Goal: Information Seeking & Learning: Find contact information

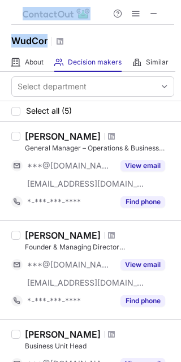
drag, startPoint x: 49, startPoint y: 42, endPoint x: -3, endPoint y: 45, distance: 51.5
click at [0, 45] on html "WudCor About About Company Decision makers View Employees Similar Similar Compa…" at bounding box center [90, 181] width 181 height 362
click at [47, 46] on h1 "WudCor" at bounding box center [29, 41] width 36 height 14
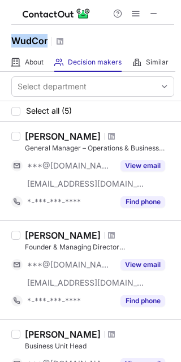
drag, startPoint x: 49, startPoint y: 44, endPoint x: 11, endPoint y: 42, distance: 37.3
click at [11, 42] on div "WudCor" at bounding box center [37, 41] width 53 height 15
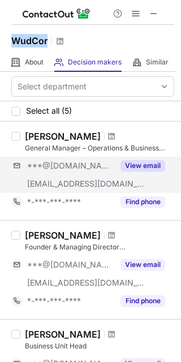
copy h1 "WudCor"
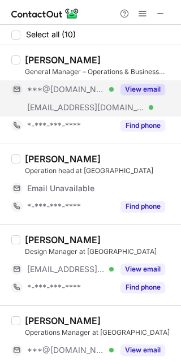
click at [136, 83] on div "View email" at bounding box center [139, 89] width 51 height 18
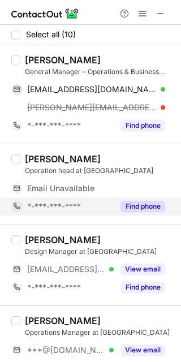
scroll to position [150, 0]
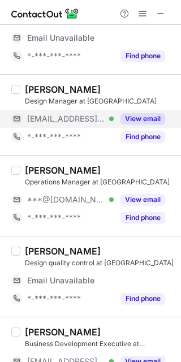
click at [142, 120] on button "View email" at bounding box center [142, 118] width 45 height 11
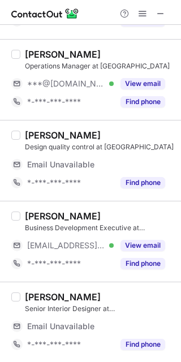
scroll to position [301, 0]
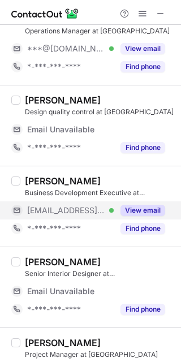
click at [149, 208] on button "View email" at bounding box center [142, 210] width 45 height 11
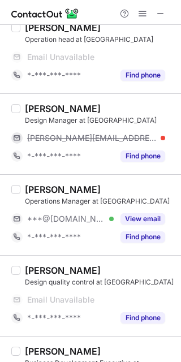
scroll to position [0, 0]
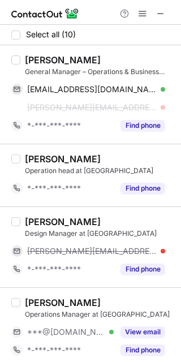
click at [31, 62] on div "Rohan Bhagat" at bounding box center [63, 59] width 76 height 11
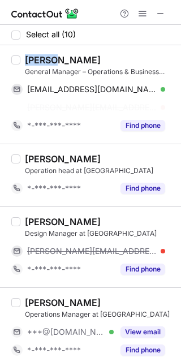
copy div "Rohan"
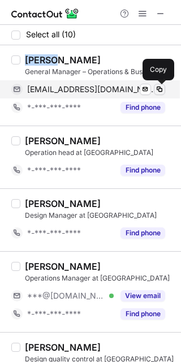
click at [158, 86] on span at bounding box center [159, 89] width 9 height 9
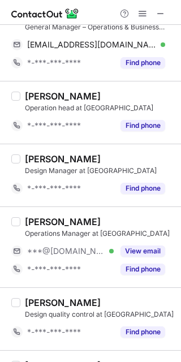
scroll to position [120, 0]
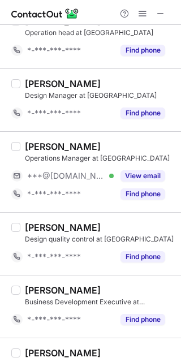
click at [40, 147] on div "Jeevan Ks" at bounding box center [63, 146] width 76 height 11
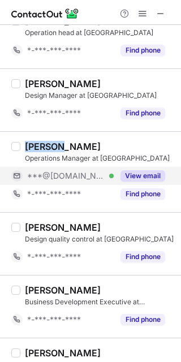
copy div "Jeevan"
click at [149, 175] on button "View email" at bounding box center [142, 175] width 45 height 11
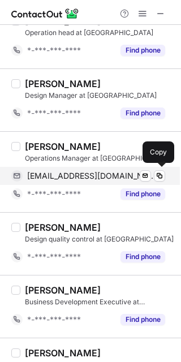
click at [65, 173] on span "jeevangowda735@gmail.com" at bounding box center [91, 176] width 129 height 10
click at [94, 177] on span "jeevangowda735@gmail.com" at bounding box center [91, 176] width 129 height 10
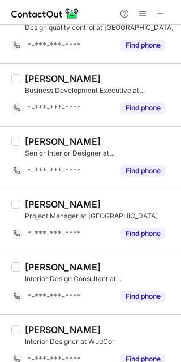
scroll to position [345, 0]
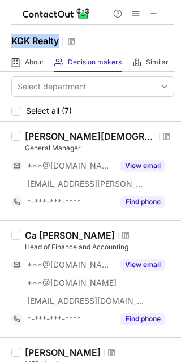
drag, startPoint x: 60, startPoint y: 45, endPoint x: 6, endPoint y: 38, distance: 54.7
click at [6, 38] on div "KGK Realty" at bounding box center [90, 39] width 181 height 28
copy h1 "KGK Realty"
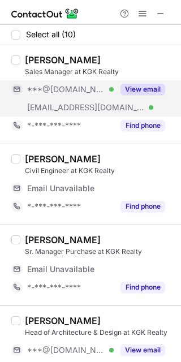
click at [144, 86] on button "View email" at bounding box center [142, 89] width 45 height 11
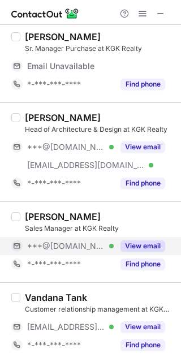
scroll to position [226, 0]
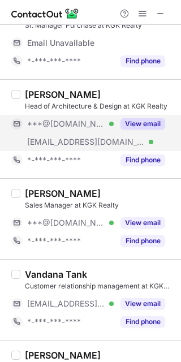
click at [133, 122] on button "View email" at bounding box center [142, 123] width 45 height 11
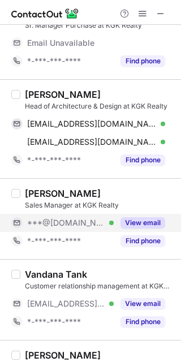
click at [136, 220] on button "View email" at bounding box center [142, 222] width 45 height 11
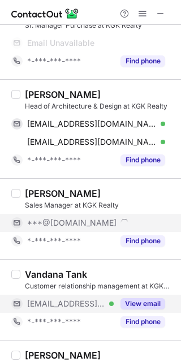
click at [152, 300] on button "View email" at bounding box center [142, 303] width 45 height 11
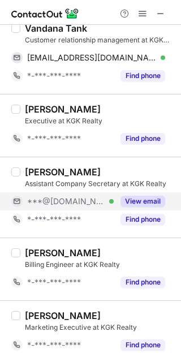
scroll to position [436, 0]
click at [145, 206] on div "View email" at bounding box center [139, 201] width 51 height 18
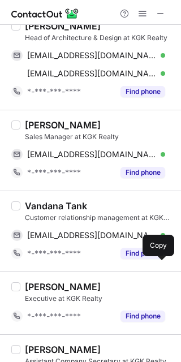
scroll to position [0, 0]
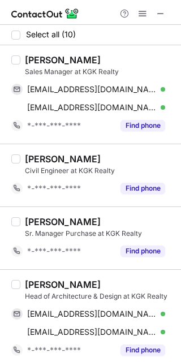
click at [36, 62] on div "Kuldeep Singh" at bounding box center [63, 59] width 76 height 11
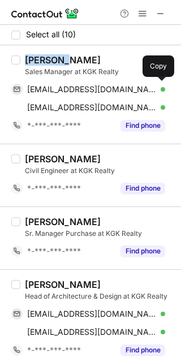
copy div "Kuldeep"
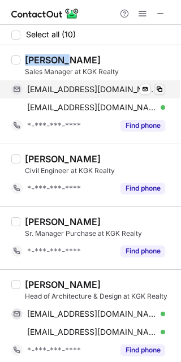
click at [161, 85] on span at bounding box center [159, 89] width 9 height 9
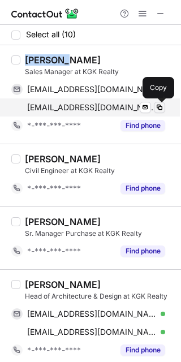
click at [159, 109] on span at bounding box center [159, 107] width 9 height 9
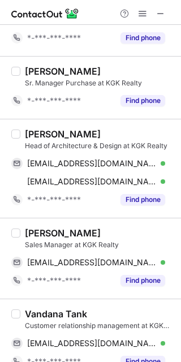
scroll to position [226, 0]
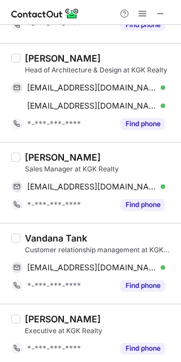
click at [47, 57] on div "Nishant Saxena" at bounding box center [63, 58] width 76 height 11
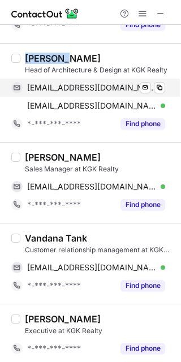
copy div "Nishant"
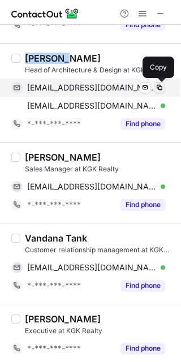
click at [158, 88] on span at bounding box center [159, 87] width 9 height 9
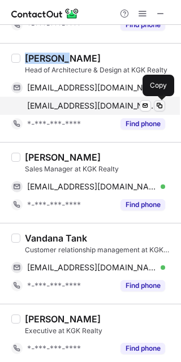
click at [162, 102] on span at bounding box center [159, 105] width 9 height 9
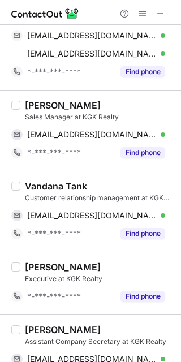
scroll to position [301, 0]
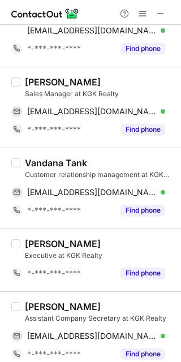
click at [40, 82] on div "Ashish Tyagi" at bounding box center [63, 81] width 76 height 11
copy div "Ashish"
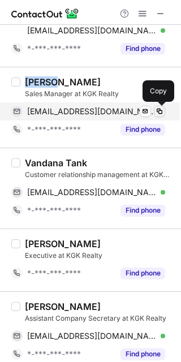
click at [162, 108] on span at bounding box center [159, 111] width 9 height 9
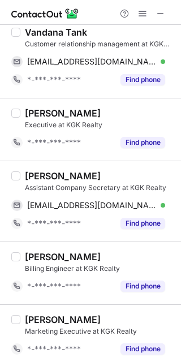
scroll to position [436, 0]
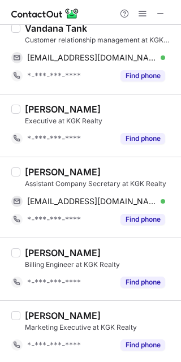
click at [41, 30] on div "Vandana Tank" at bounding box center [56, 28] width 62 height 11
copy div "Vandana"
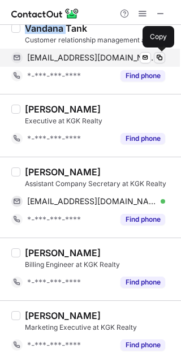
click at [162, 57] on span at bounding box center [159, 57] width 9 height 9
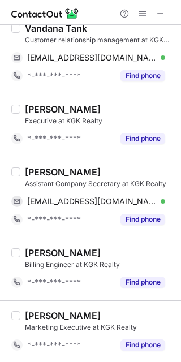
click at [44, 166] on div "Yagyesh Sharma" at bounding box center [63, 171] width 76 height 11
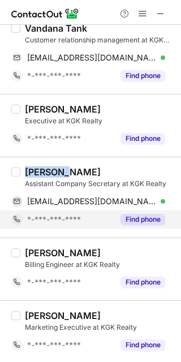
copy div "Yagyesh"
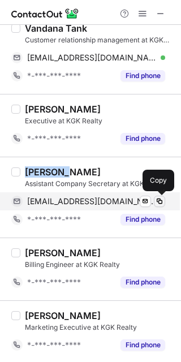
click at [162, 203] on span at bounding box center [159, 201] width 9 height 9
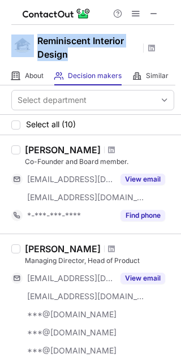
drag, startPoint x: 77, startPoint y: 53, endPoint x: 33, endPoint y: 42, distance: 45.8
click at [33, 42] on div "Reminiscent Interior Design" at bounding box center [90, 46] width 181 height 42
copy div "Reminiscent Interior Design"
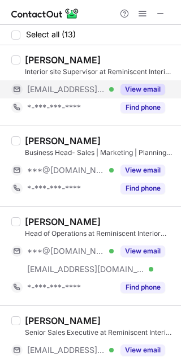
click at [142, 91] on button "View email" at bounding box center [142, 89] width 45 height 11
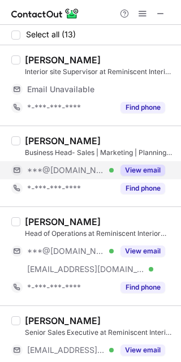
click at [129, 172] on button "View email" at bounding box center [142, 169] width 45 height 11
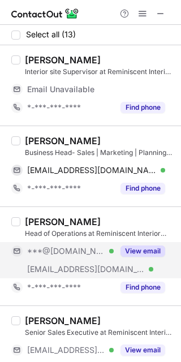
click at [145, 254] on button "View email" at bounding box center [142, 250] width 45 height 11
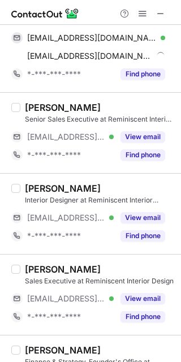
scroll to position [226, 0]
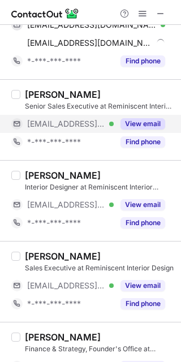
click at [144, 123] on button "View email" at bounding box center [142, 123] width 45 height 11
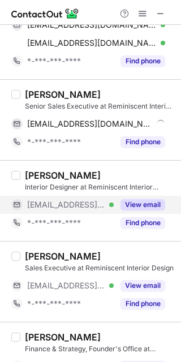
click at [144, 209] on button "View email" at bounding box center [142, 204] width 45 height 11
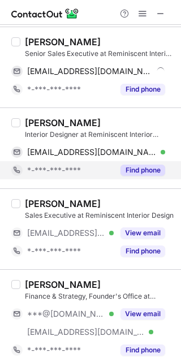
scroll to position [301, 0]
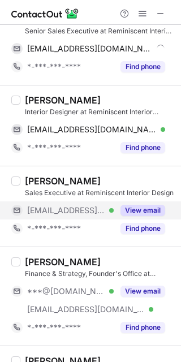
click at [140, 209] on button "View email" at bounding box center [142, 210] width 45 height 11
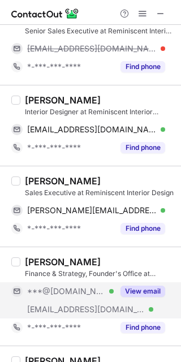
click at [147, 288] on button "View email" at bounding box center [142, 290] width 45 height 11
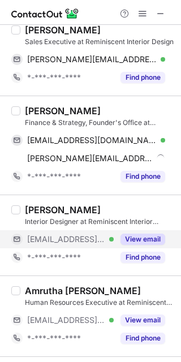
click at [134, 233] on button "View email" at bounding box center [142, 238] width 45 height 11
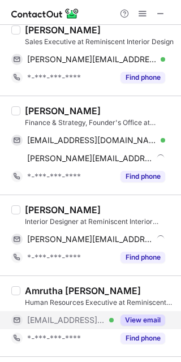
click at [144, 315] on button "View email" at bounding box center [142, 319] width 45 height 11
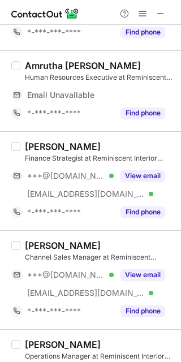
scroll to position [660, 0]
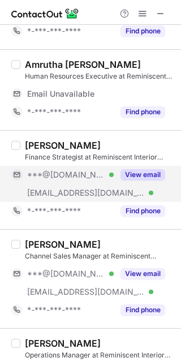
click at [148, 177] on button "View email" at bounding box center [142, 174] width 45 height 11
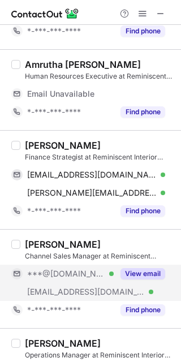
click at [138, 268] on button "View email" at bounding box center [142, 273] width 45 height 11
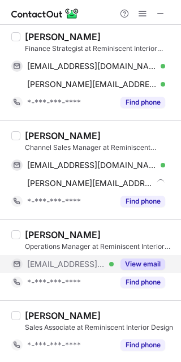
click at [140, 263] on button "View email" at bounding box center [142, 263] width 45 height 11
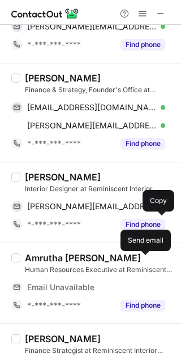
scroll to position [0, 0]
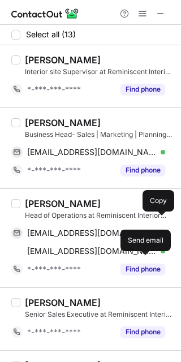
click at [39, 62] on div "Rahul G Hebballi" at bounding box center [63, 59] width 76 height 11
click at [45, 123] on div "Vishal Kumar" at bounding box center [63, 122] width 76 height 11
copy div "Vishal"
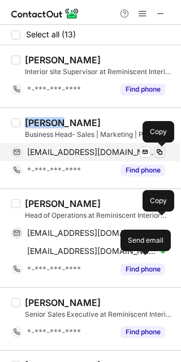
click at [161, 150] on span at bounding box center [159, 152] width 9 height 9
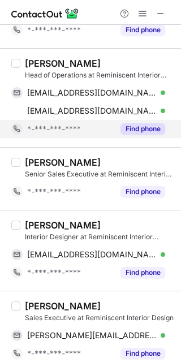
scroll to position [150, 0]
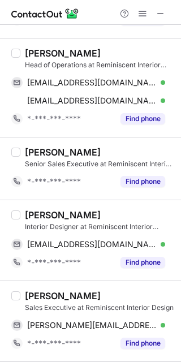
click at [39, 54] on div "Rajeev Khanna Killada" at bounding box center [63, 52] width 76 height 11
click at [36, 53] on div "Rajeev Khanna Killada" at bounding box center [63, 52] width 76 height 11
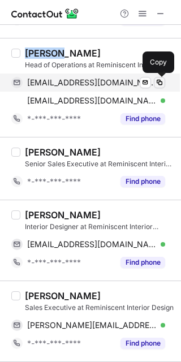
click at [161, 81] on span at bounding box center [159, 82] width 9 height 9
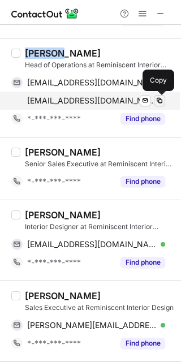
click at [162, 99] on span at bounding box center [159, 100] width 9 height 9
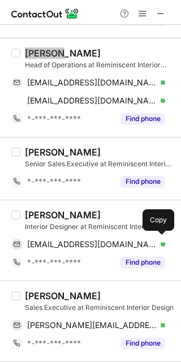
scroll to position [226, 0]
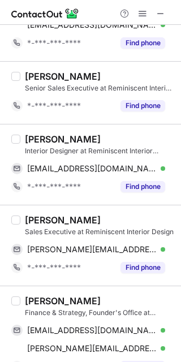
click at [40, 130] on div "Sumit Jangid Interior Designer at Reminiscent Interior Design sumit@reminiscent…" at bounding box center [90, 164] width 181 height 81
click at [38, 138] on div "Sumit Jangid" at bounding box center [63, 138] width 76 height 11
copy div "Sumit"
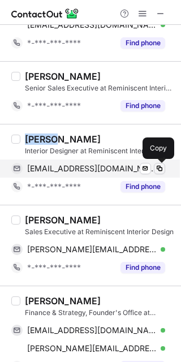
click at [161, 168] on span at bounding box center [159, 168] width 9 height 9
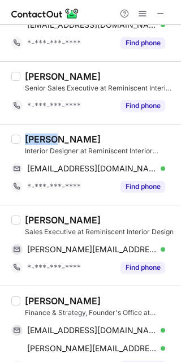
click at [44, 220] on div "Pavan K Muragamudi" at bounding box center [63, 219] width 76 height 11
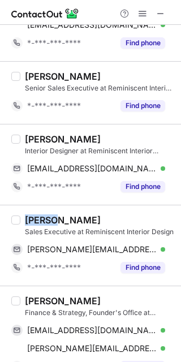
click at [44, 220] on div "Pavan K Muragamudi" at bounding box center [63, 219] width 76 height 11
copy div "Pavan"
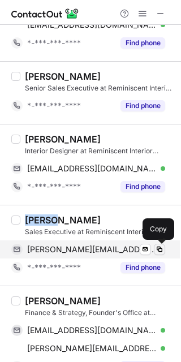
click at [160, 248] on span at bounding box center [159, 249] width 9 height 9
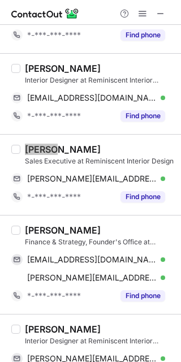
scroll to position [376, 0]
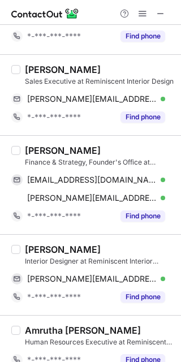
click at [40, 151] on div "Jatin Katke" at bounding box center [63, 150] width 76 height 11
copy div "Jatin"
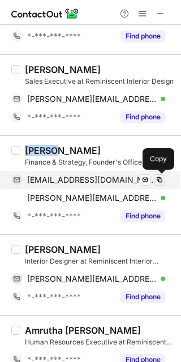
click at [158, 179] on span at bounding box center [159, 179] width 9 height 9
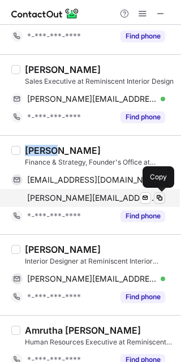
click at [163, 197] on span at bounding box center [159, 197] width 9 height 9
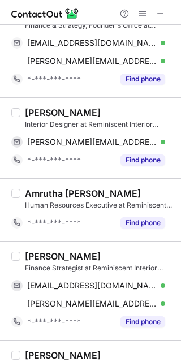
scroll to position [527, 0]
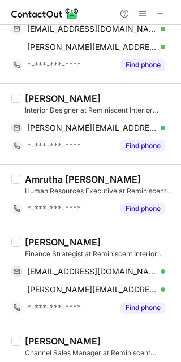
click at [34, 94] on div "Rucha Lahudkar" at bounding box center [63, 98] width 76 height 11
copy div "Rucha"
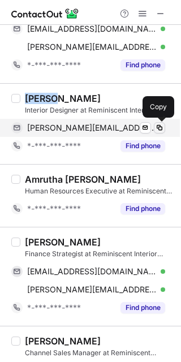
click at [159, 129] on span at bounding box center [159, 127] width 9 height 9
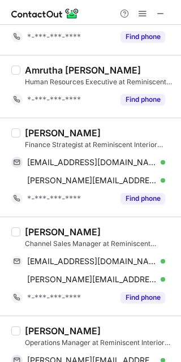
scroll to position [678, 0]
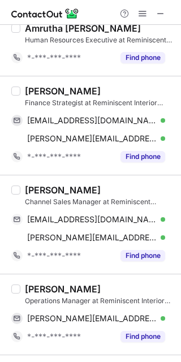
click at [40, 92] on div "Vansh Upmanyu" at bounding box center [63, 90] width 76 height 11
copy div "Vansh"
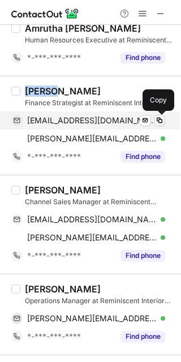
click at [158, 116] on span at bounding box center [159, 120] width 9 height 9
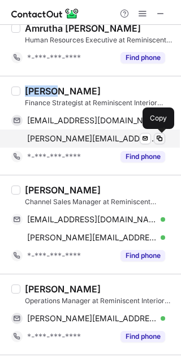
click at [162, 137] on span at bounding box center [159, 138] width 9 height 9
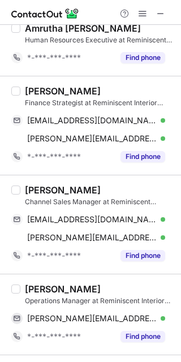
click at [49, 190] on div "Vignesh SureshChandran" at bounding box center [63, 189] width 76 height 11
copy div "Vignesh"
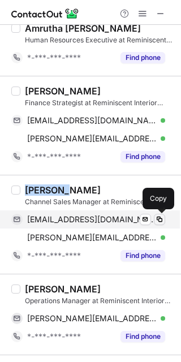
click at [162, 217] on span at bounding box center [159, 219] width 9 height 9
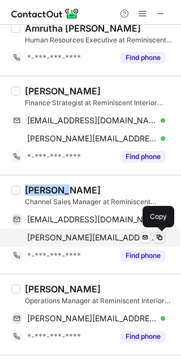
click at [161, 234] on span at bounding box center [159, 237] width 9 height 9
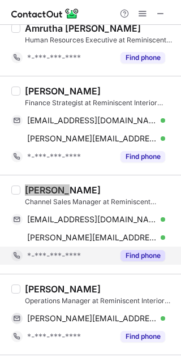
scroll to position [732, 0]
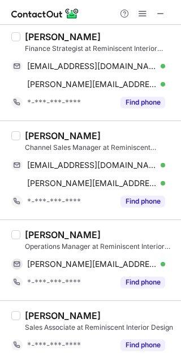
click at [47, 233] on div "SHANWAZ R" at bounding box center [63, 234] width 76 height 11
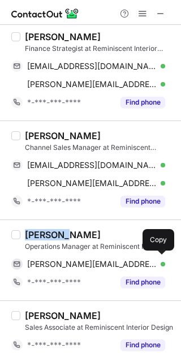
copy div "SHANWAZ"
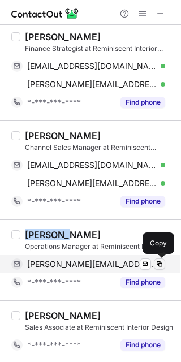
click at [161, 262] on span at bounding box center [159, 263] width 9 height 9
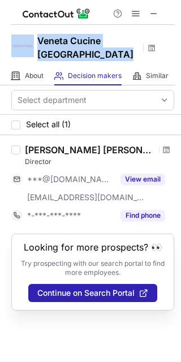
drag, startPoint x: 128, startPoint y: 40, endPoint x: 34, endPoint y: 46, distance: 93.5
click at [34, 46] on div "Veneta Cucine [GEOGRAPHIC_DATA]" at bounding box center [90, 46] width 181 height 42
copy div "Veneta Cucine [GEOGRAPHIC_DATA]"
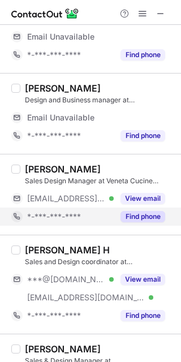
scroll to position [75, 0]
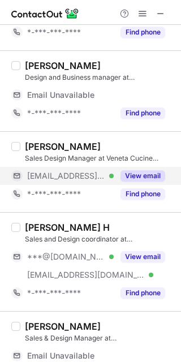
click at [140, 172] on button "View email" at bounding box center [142, 175] width 45 height 11
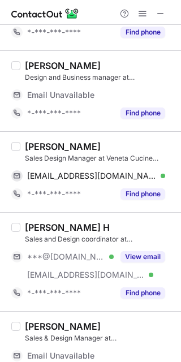
scroll to position [150, 0]
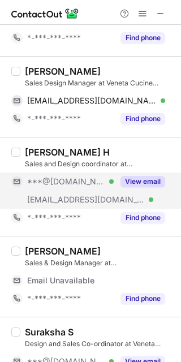
click at [144, 177] on button "View email" at bounding box center [142, 181] width 45 height 11
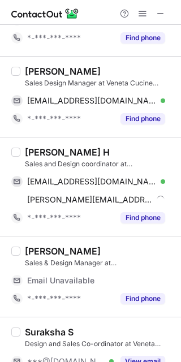
scroll to position [203, 0]
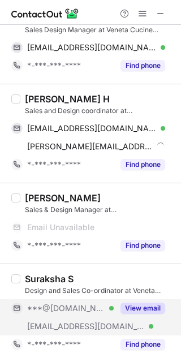
click at [138, 308] on button "View email" at bounding box center [142, 307] width 45 height 11
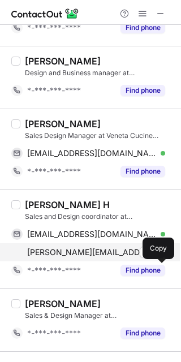
scroll to position [75, 0]
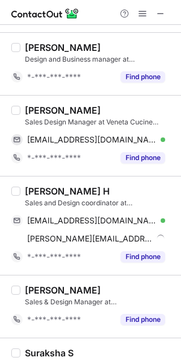
click at [44, 110] on div "Juhita Dhar" at bounding box center [63, 110] width 76 height 11
copy div "Juhita"
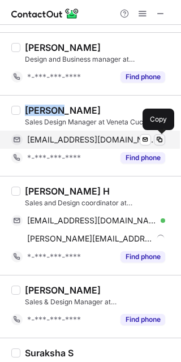
click at [158, 137] on span at bounding box center [159, 139] width 9 height 9
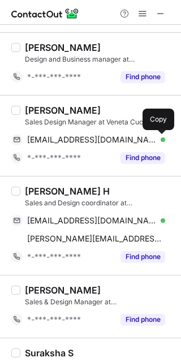
click at [53, 189] on div "Abhilasha H" at bounding box center [67, 190] width 85 height 11
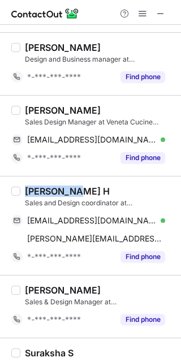
click at [53, 189] on div "Abhilasha H" at bounding box center [67, 190] width 85 height 11
copy div "Abhilasha"
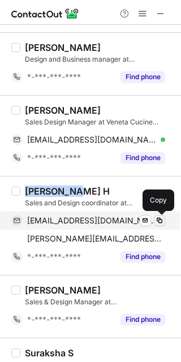
click at [160, 224] on span at bounding box center [159, 220] width 9 height 9
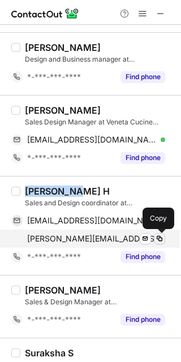
click at [159, 239] on span at bounding box center [159, 238] width 9 height 9
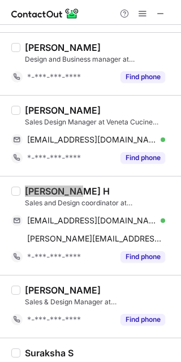
scroll to position [149, 0]
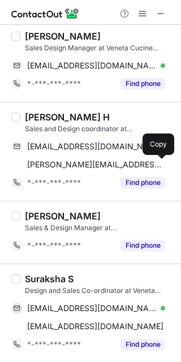
click at [46, 279] on div "Suraksha S" at bounding box center [49, 278] width 49 height 11
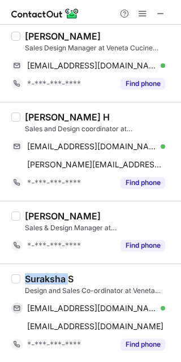
click at [46, 279] on div "Suraksha S" at bounding box center [49, 278] width 49 height 11
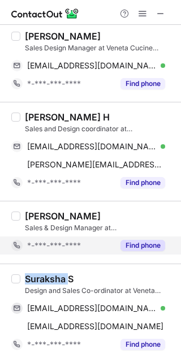
copy div "Suraksha"
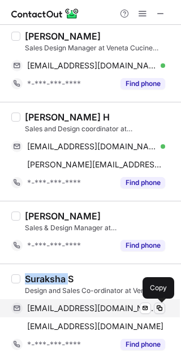
click at [158, 305] on span at bounding box center [159, 307] width 9 height 9
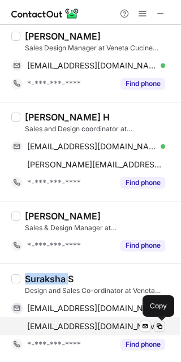
click at [161, 325] on span at bounding box center [159, 326] width 9 height 9
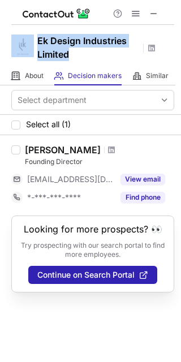
drag, startPoint x: 79, startPoint y: 57, endPoint x: 32, endPoint y: 37, distance: 51.4
click at [32, 37] on div "Ek Design Industries Limited" at bounding box center [90, 46] width 181 height 42
copy div "Ek Design Industries Limited"
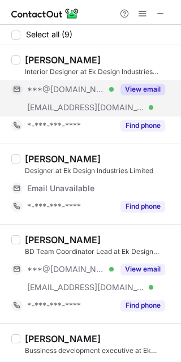
click at [136, 83] on div "View email" at bounding box center [139, 89] width 51 height 18
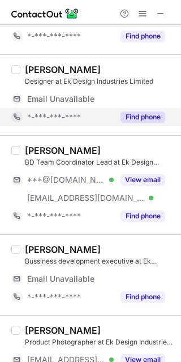
scroll to position [150, 0]
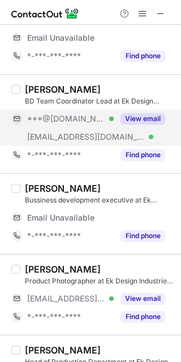
click at [137, 117] on button "View email" at bounding box center [142, 118] width 45 height 11
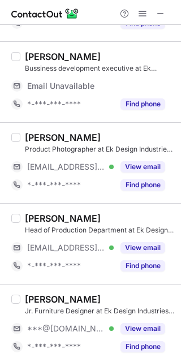
scroll to position [301, 0]
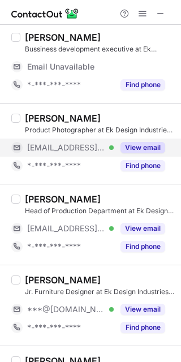
click at [145, 143] on button "View email" at bounding box center [142, 147] width 45 height 11
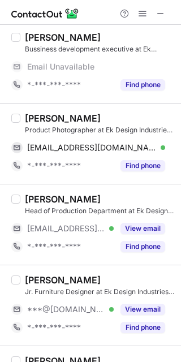
scroll to position [445, 0]
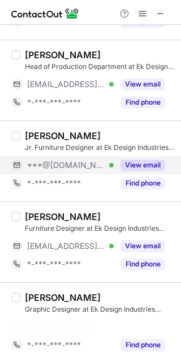
click at [138, 161] on button "View email" at bounding box center [142, 164] width 45 height 11
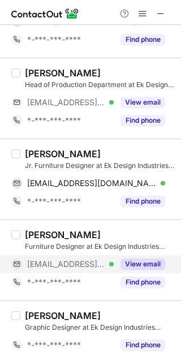
click at [145, 261] on button "View email" at bounding box center [142, 263] width 45 height 11
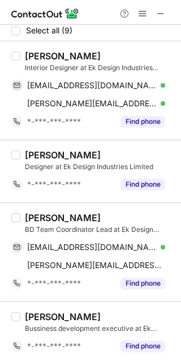
scroll to position [0, 0]
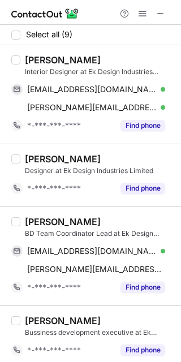
click at [49, 60] on div "[PERSON_NAME]" at bounding box center [63, 59] width 76 height 11
copy div "[PERSON_NAME]"
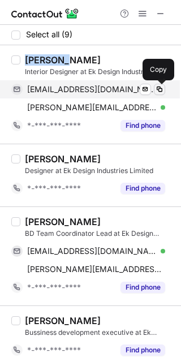
click at [157, 88] on span at bounding box center [159, 89] width 9 height 9
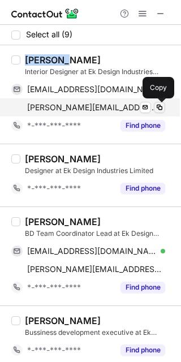
click at [159, 105] on span at bounding box center [159, 107] width 9 height 9
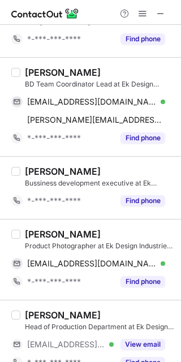
scroll to position [150, 0]
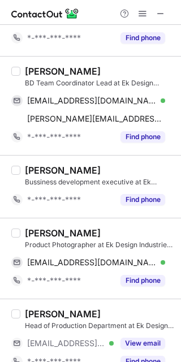
click at [45, 71] on div "[PERSON_NAME]" at bounding box center [63, 71] width 76 height 11
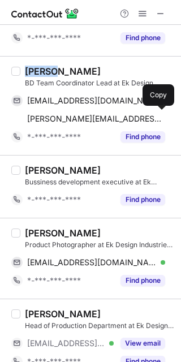
copy div "[PERSON_NAME]"
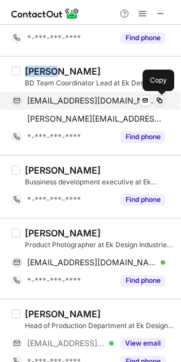
click at [160, 101] on span at bounding box center [159, 100] width 9 height 9
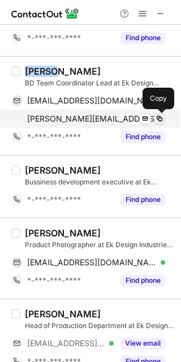
click at [155, 120] on span at bounding box center [159, 118] width 9 height 9
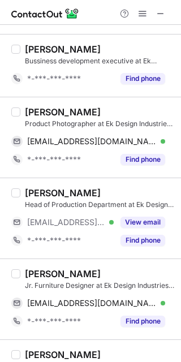
scroll to position [301, 0]
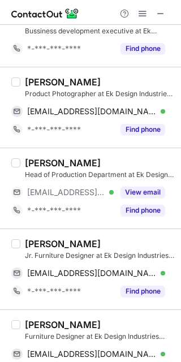
click at [54, 83] on div "[PERSON_NAME]" at bounding box center [63, 81] width 76 height 11
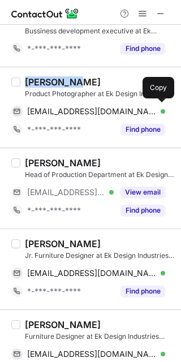
copy div "Dhananjay"
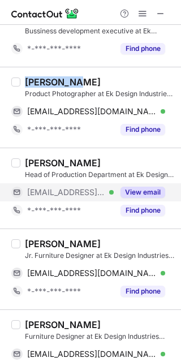
click at [139, 188] on button "View email" at bounding box center [142, 192] width 45 height 11
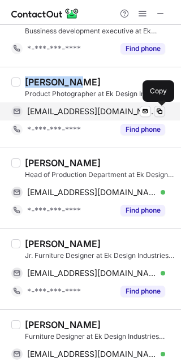
click at [159, 112] on span at bounding box center [159, 111] width 9 height 9
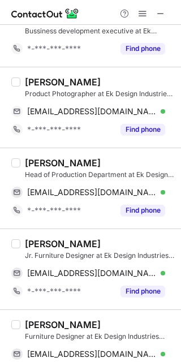
click at [32, 158] on div "[PERSON_NAME]" at bounding box center [63, 162] width 76 height 11
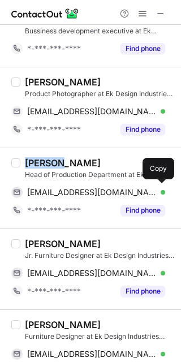
copy div "Pankaj"
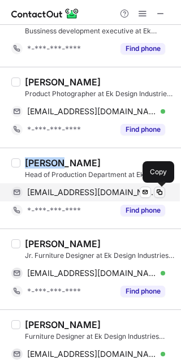
click at [157, 189] on span at bounding box center [159, 192] width 9 height 9
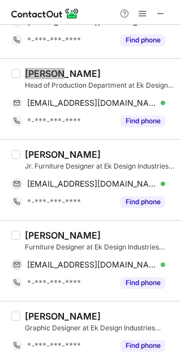
scroll to position [391, 0]
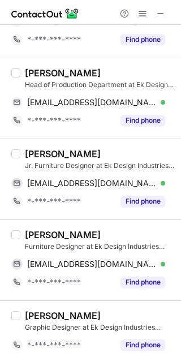
click at [45, 152] on div "[PERSON_NAME]" at bounding box center [63, 153] width 76 height 11
copy div "Malhar"
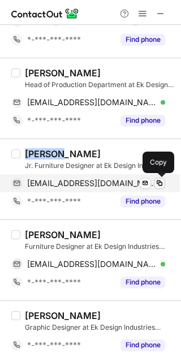
click at [162, 184] on span at bounding box center [159, 183] width 9 height 9
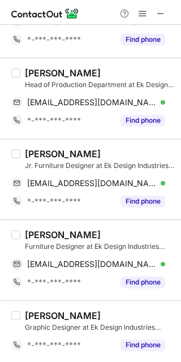
click at [45, 233] on div "[PERSON_NAME]" at bounding box center [63, 234] width 76 height 11
copy div "Keerthi"
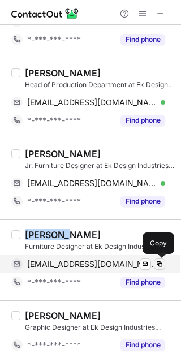
click at [159, 264] on span at bounding box center [159, 263] width 9 height 9
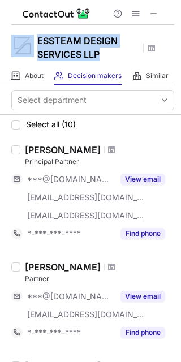
drag, startPoint x: 103, startPoint y: 52, endPoint x: 31, endPoint y: 41, distance: 72.7
click at [31, 41] on div "ESSTEAM DESIGN SERVICES LLP" at bounding box center [90, 46] width 181 height 42
copy div "ESSTEAM DESIGN SERVICES LLP"
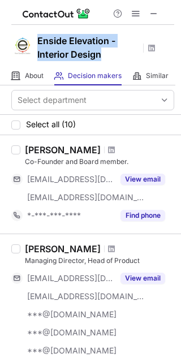
drag, startPoint x: 104, startPoint y: 54, endPoint x: 36, endPoint y: 40, distance: 69.2
click at [36, 40] on div "Enside Elevation - Interior Design" at bounding box center [90, 46] width 181 height 42
copy h1 "Enside Elevation - Interior Design"
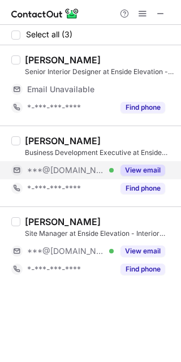
click at [150, 170] on button "View email" at bounding box center [142, 169] width 45 height 11
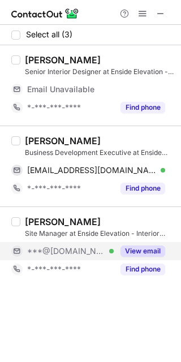
click at [149, 251] on button "View email" at bounding box center [142, 250] width 45 height 11
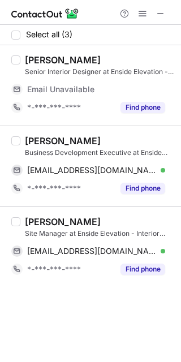
click at [45, 142] on div "Harshada Tayade" at bounding box center [63, 140] width 76 height 11
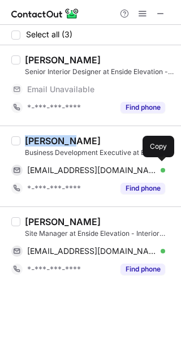
copy div "Harshada"
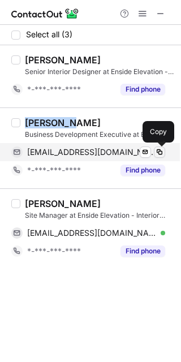
click at [160, 152] on span at bounding box center [159, 152] width 9 height 9
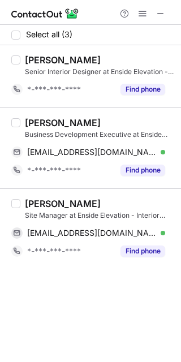
click at [36, 201] on div "Umair Tarihal" at bounding box center [63, 203] width 76 height 11
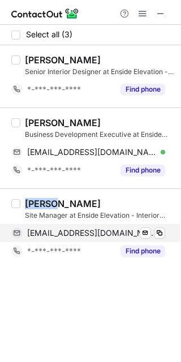
copy div "Umair"
click at [162, 231] on span at bounding box center [159, 232] width 9 height 9
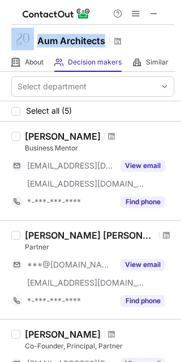
drag, startPoint x: 105, startPoint y: 44, endPoint x: 35, endPoint y: 30, distance: 71.5
click at [35, 30] on div "Aum Architects" at bounding box center [90, 39] width 181 height 28
copy div "Aum Architects"
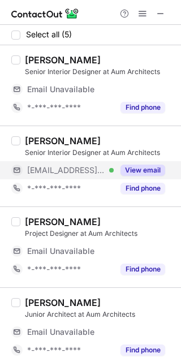
click at [153, 166] on button "View email" at bounding box center [142, 169] width 45 height 11
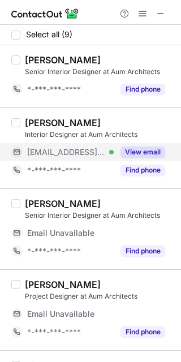
click at [147, 147] on button "View email" at bounding box center [142, 151] width 45 height 11
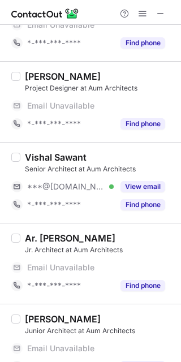
scroll to position [226, 0]
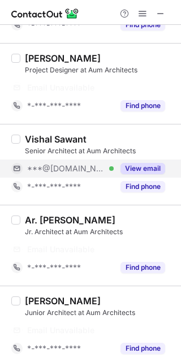
click at [144, 172] on button "View email" at bounding box center [142, 168] width 45 height 11
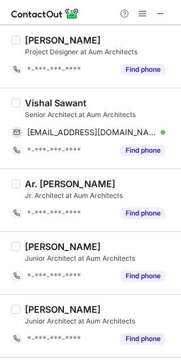
scroll to position [301, 0]
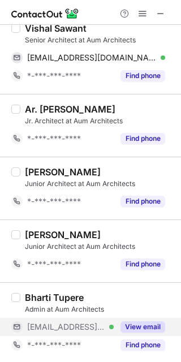
click at [145, 330] on button "View email" at bounding box center [142, 326] width 45 height 11
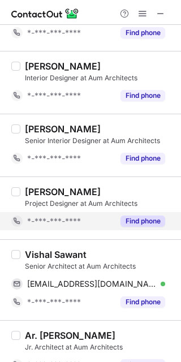
scroll to position [132, 0]
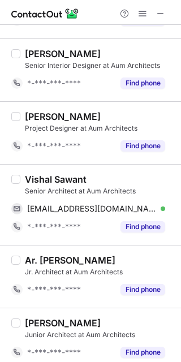
click at [43, 179] on div "Vishal Sawant" at bounding box center [56, 179] width 62 height 11
copy div "Vishal"
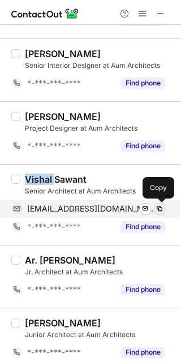
click at [159, 204] on span at bounding box center [159, 208] width 9 height 9
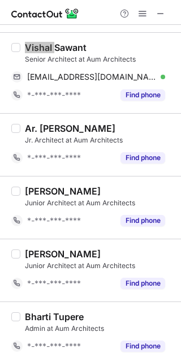
scroll to position [265, 0]
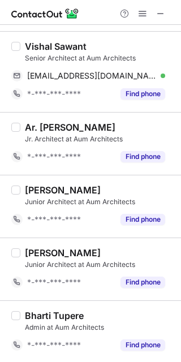
click at [43, 186] on div "Kartiki Acharya" at bounding box center [63, 189] width 76 height 11
copy div "Kartiki"
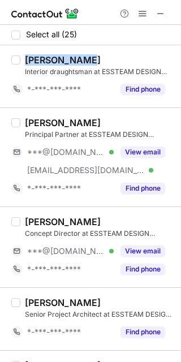
drag, startPoint x: 90, startPoint y: 57, endPoint x: 22, endPoint y: 53, distance: 67.9
click at [22, 53] on div "Dipak Mahale Interior draughtsman at ESSTEAM DESIGN SERVICES LLP *-***-***-****…" at bounding box center [90, 76] width 181 height 62
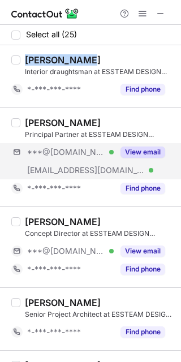
copy div "Dipak Mahale"
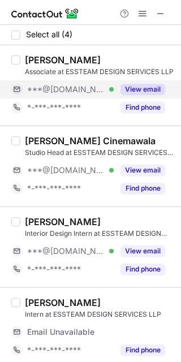
click at [124, 86] on button "View email" at bounding box center [142, 89] width 45 height 11
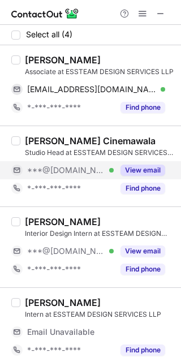
click at [131, 165] on button "View email" at bounding box center [142, 169] width 45 height 11
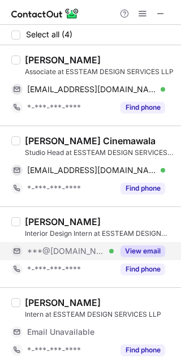
click at [151, 246] on button "View email" at bounding box center [142, 250] width 45 height 11
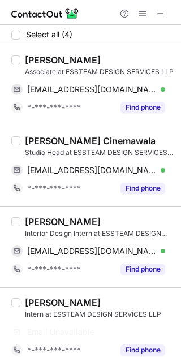
click at [36, 54] on div "Ankur Desai" at bounding box center [63, 59] width 76 height 11
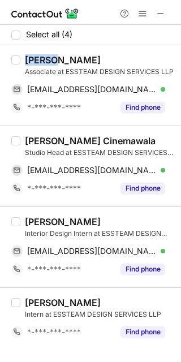
copy div "Ankur"
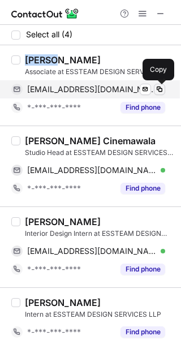
click at [161, 91] on span at bounding box center [159, 89] width 9 height 9
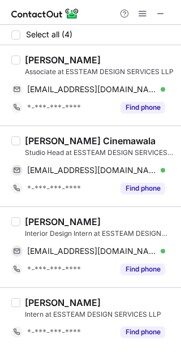
click at [47, 142] on div "Husain Cinemawala" at bounding box center [90, 140] width 131 height 11
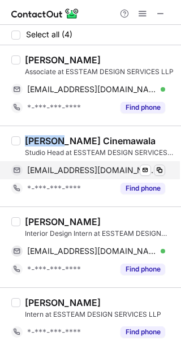
copy div "Husain"
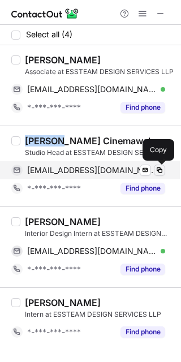
click at [163, 172] on span at bounding box center [159, 170] width 9 height 9
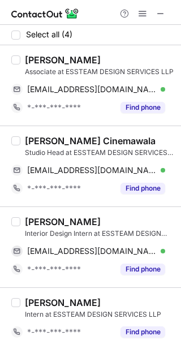
click at [47, 229] on div "Interior Design Intern at ESSTEAM DESIGN SERVICES LLP" at bounding box center [99, 233] width 149 height 10
click at [45, 224] on div "Muskan Agrawal" at bounding box center [63, 221] width 76 height 11
copy div "Muskan"
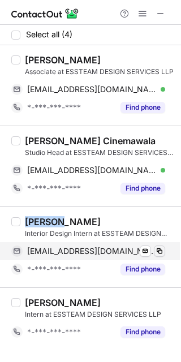
click at [162, 248] on span at bounding box center [159, 250] width 9 height 9
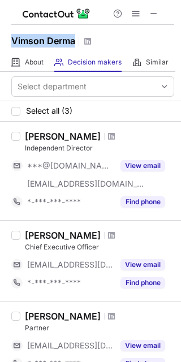
drag, startPoint x: 80, startPoint y: 40, endPoint x: 8, endPoint y: 49, distance: 71.8
click at [8, 49] on div "Vimson Derma" at bounding box center [90, 39] width 181 height 28
copy h1 "Vimson Derma"
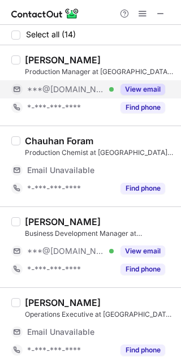
click at [147, 88] on button "View email" at bounding box center [142, 89] width 45 height 11
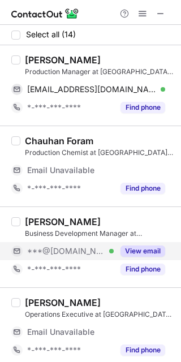
click at [148, 255] on button "View email" at bounding box center [142, 250] width 45 height 11
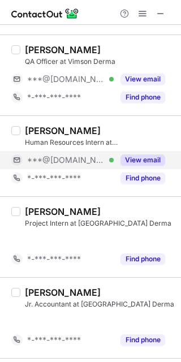
scroll to position [629, 0]
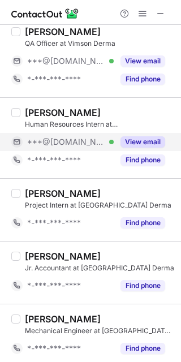
click at [142, 155] on button "Find phone" at bounding box center [142, 159] width 45 height 11
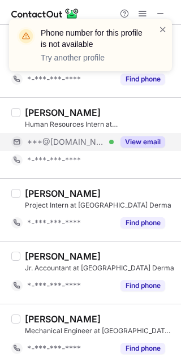
click at [142, 138] on button "View email" at bounding box center [142, 141] width 45 height 11
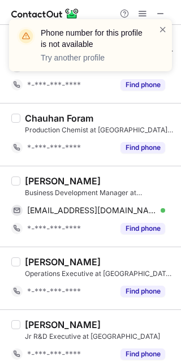
scroll to position [0, 0]
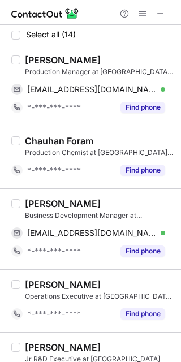
click at [51, 205] on div "Dhanashri Chaudhari" at bounding box center [63, 203] width 76 height 11
copy div "Dhanashri"
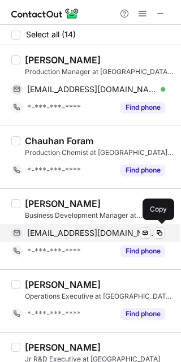
click at [110, 229] on span "dhanashric293@gmail.com" at bounding box center [91, 233] width 129 height 10
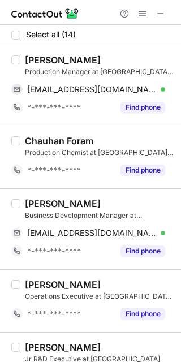
click at [42, 54] on div "Siddharth Mandaliya" at bounding box center [63, 59] width 76 height 11
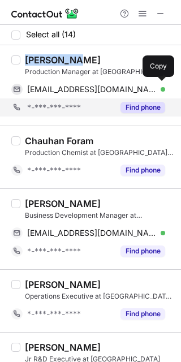
copy div "Siddharth"
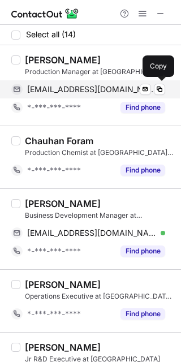
click at [99, 91] on span "siddharthmandaliya@gmail.com" at bounding box center [91, 89] width 129 height 10
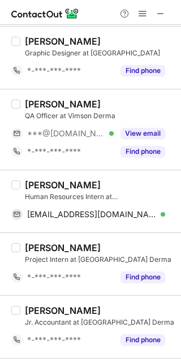
scroll to position [602, 0]
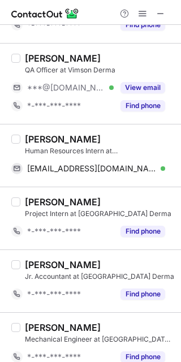
click at [40, 56] on div "Kajal Mehta" at bounding box center [63, 58] width 76 height 11
copy div "Kajal"
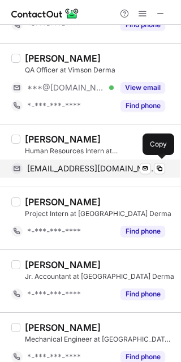
click at [99, 168] on span "khushikaria17@gmail.com" at bounding box center [91, 168] width 129 height 10
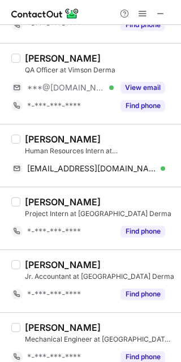
scroll to position [614, 0]
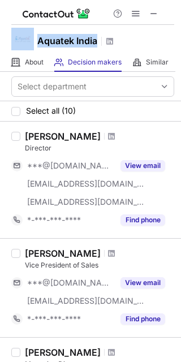
drag, startPoint x: 96, startPoint y: 45, endPoint x: 23, endPoint y: 47, distance: 73.5
click at [23, 47] on div "Aquatek India" at bounding box center [90, 39] width 181 height 28
copy div "Aquatek India"
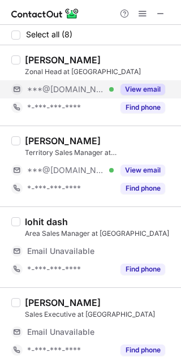
click at [143, 90] on button "View email" at bounding box center [142, 89] width 45 height 11
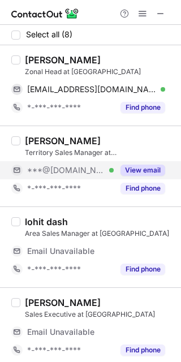
click at [153, 172] on button "View email" at bounding box center [142, 169] width 45 height 11
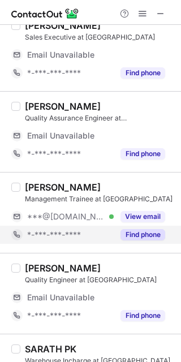
scroll to position [329, 0]
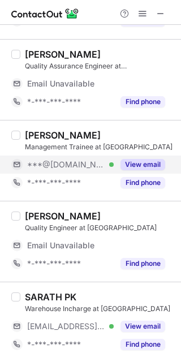
click at [140, 166] on button "View email" at bounding box center [142, 164] width 45 height 11
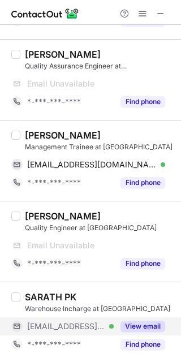
click at [142, 321] on button "View email" at bounding box center [142, 325] width 45 height 11
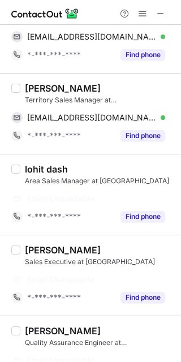
scroll to position [0, 0]
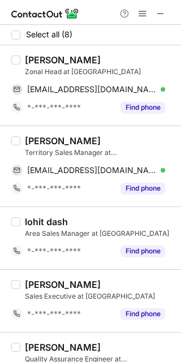
click at [45, 63] on div "VENKATA KRISHNA K" at bounding box center [63, 59] width 76 height 11
copy div "VENKATA"
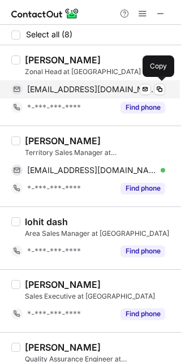
click at [73, 95] on div "kvkrishna01@gmail.com Verified Send email Copy" at bounding box center [88, 89] width 154 height 18
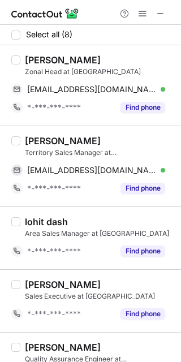
click at [47, 142] on div "simranjeet singh" at bounding box center [63, 140] width 76 height 11
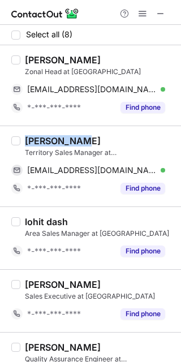
click at [47, 142] on div "simranjeet singh" at bounding box center [63, 140] width 76 height 11
copy div "simranjeet"
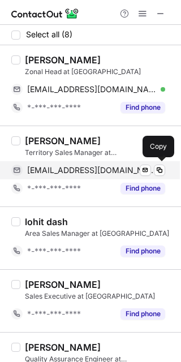
click at [105, 167] on span "sumranjeet226@gmail.com" at bounding box center [91, 170] width 129 height 10
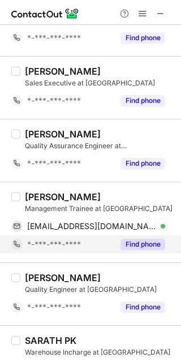
scroll to position [226, 0]
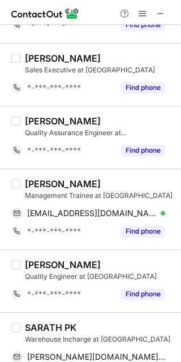
click at [47, 181] on div "Aditya Srivastava" at bounding box center [63, 183] width 76 height 11
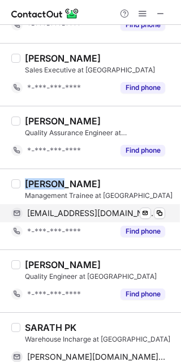
copy div "Aditya"
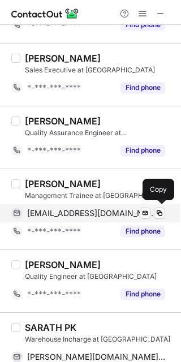
click at [77, 210] on span "asrivastava7383@gmail.com" at bounding box center [91, 213] width 129 height 10
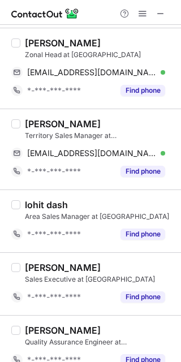
scroll to position [0, 0]
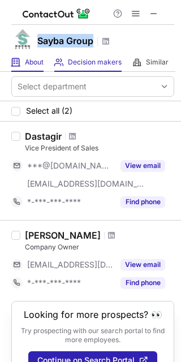
drag, startPoint x: 96, startPoint y: 42, endPoint x: 39, endPoint y: 63, distance: 60.6
click at [36, 54] on div "Sayba Group About About Company Decision makers View Employees Similar Similar …" at bounding box center [90, 181] width 181 height 362
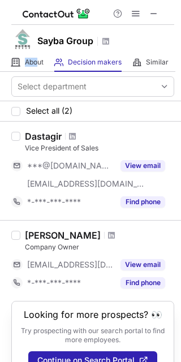
copy div "Abo"
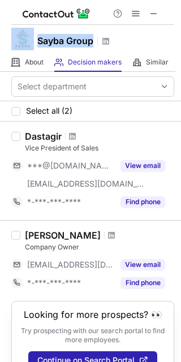
drag, startPoint x: 93, startPoint y: 41, endPoint x: 33, endPoint y: 44, distance: 59.4
click at [33, 44] on div "Sayba Group" at bounding box center [90, 39] width 181 height 28
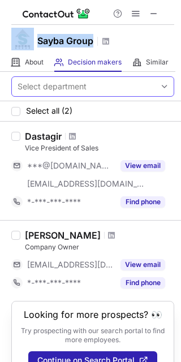
copy div "Sayba Group"
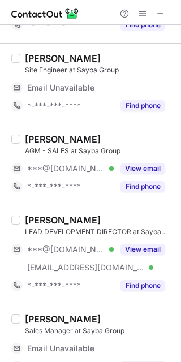
scroll to position [226, 0]
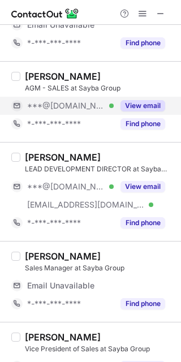
click at [134, 103] on button "View email" at bounding box center [142, 105] width 45 height 11
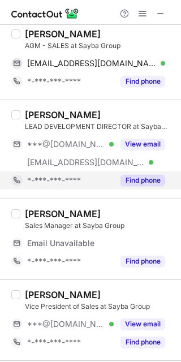
scroll to position [301, 0]
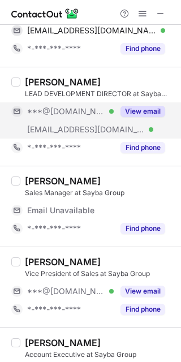
click at [143, 116] on div "View email" at bounding box center [139, 111] width 51 height 18
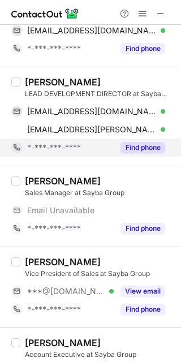
scroll to position [452, 0]
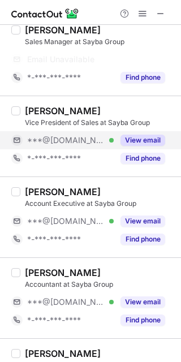
click at [151, 140] on button "View email" at bounding box center [142, 140] width 45 height 11
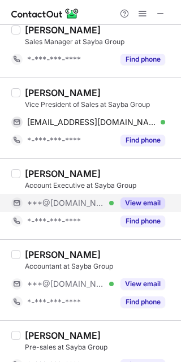
click at [148, 197] on button "View email" at bounding box center [142, 202] width 45 height 11
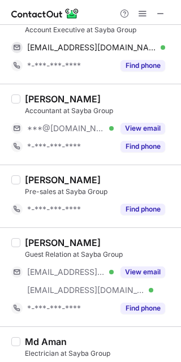
scroll to position [579, 0]
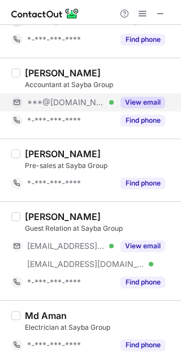
click at [133, 103] on button "View email" at bounding box center [142, 102] width 45 height 11
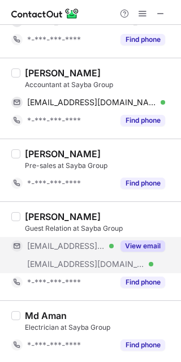
click at [136, 242] on button "View email" at bounding box center [142, 245] width 45 height 11
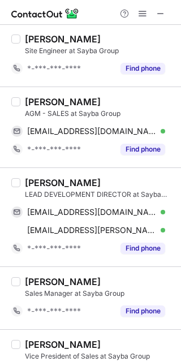
scroll to position [150, 0]
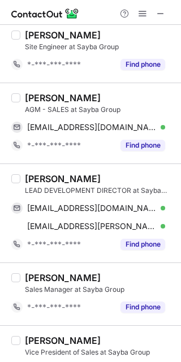
click at [32, 96] on div "[PERSON_NAME]" at bounding box center [63, 97] width 76 height 11
copy div "Manoj"
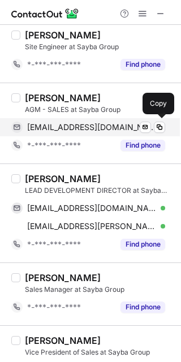
click at [103, 122] on span "[EMAIL_ADDRESS][DOMAIN_NAME]" at bounding box center [91, 127] width 129 height 10
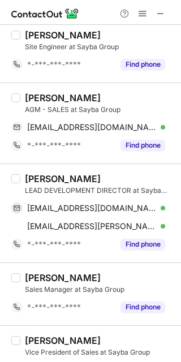
click at [70, 179] on div "[PERSON_NAME]" at bounding box center [63, 178] width 76 height 11
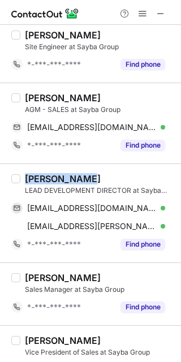
drag, startPoint x: 70, startPoint y: 179, endPoint x: 82, endPoint y: 175, distance: 13.0
click at [72, 178] on div "[PERSON_NAME]" at bounding box center [63, 178] width 76 height 11
copy div "Gulamrasool"
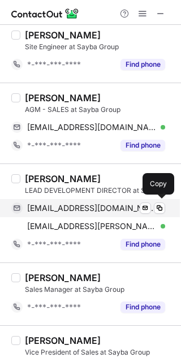
click at [101, 204] on span "[EMAIL_ADDRESS][DOMAIN_NAME]" at bounding box center [91, 208] width 129 height 10
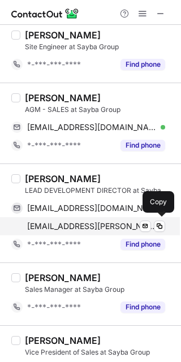
click at [105, 222] on span "[EMAIL_ADDRESS][PERSON_NAME][DOMAIN_NAME]" at bounding box center [91, 226] width 129 height 10
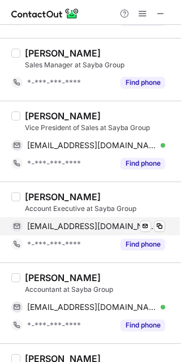
scroll to position [376, 0]
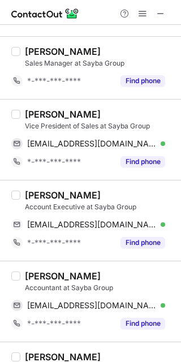
click at [49, 116] on div "[PERSON_NAME]" at bounding box center [63, 114] width 76 height 11
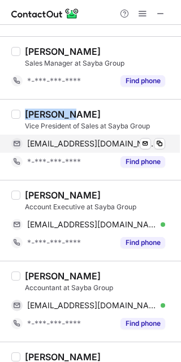
drag, startPoint x: 49, startPoint y: 116, endPoint x: 98, endPoint y: 139, distance: 54.4
click at [50, 115] on div "[PERSON_NAME]" at bounding box center [63, 114] width 76 height 11
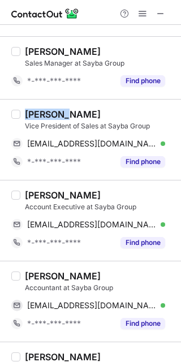
copy div "Dastagir"
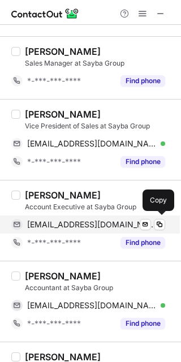
click at [99, 221] on span "[EMAIL_ADDRESS][DOMAIN_NAME]" at bounding box center [91, 224] width 129 height 10
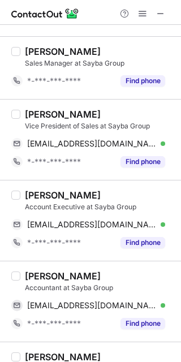
click at [64, 192] on div "[PERSON_NAME]" at bounding box center [63, 194] width 76 height 11
click at [64, 192] on div "Mohammed Faisal" at bounding box center [63, 194] width 76 height 11
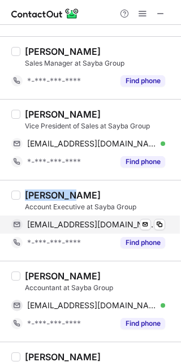
copy div "Mohammed"
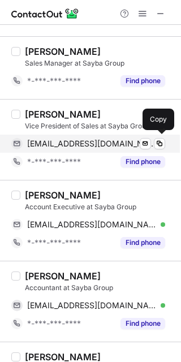
click at [98, 143] on span "dastagircs@gmail.com" at bounding box center [91, 143] width 129 height 10
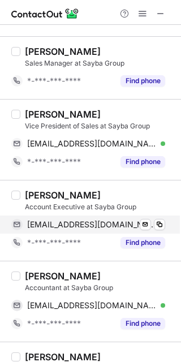
click at [57, 219] on span "faisalsayyed746@gmail.com" at bounding box center [91, 224] width 129 height 10
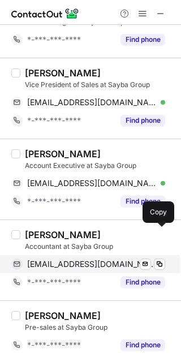
scroll to position [452, 0]
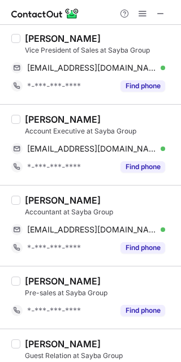
click at [47, 197] on div "qursheed shaikh" at bounding box center [63, 199] width 76 height 11
copy div "qursheed"
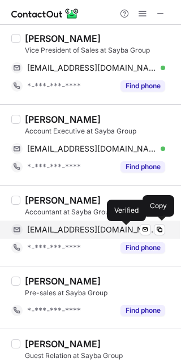
click at [161, 229] on div at bounding box center [163, 229] width 5 height 5
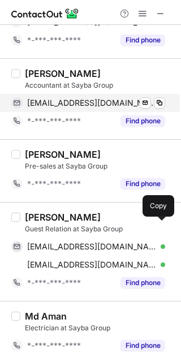
scroll to position [579, 0]
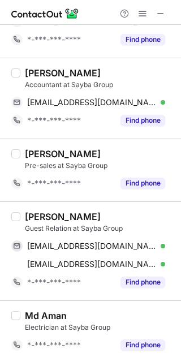
click at [41, 215] on div "Saira Khan" at bounding box center [63, 216] width 76 height 11
copy div "Saira"
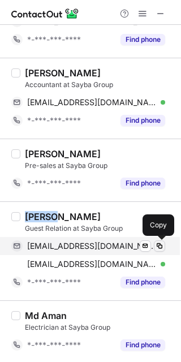
click at [161, 246] on span at bounding box center [159, 245] width 9 height 9
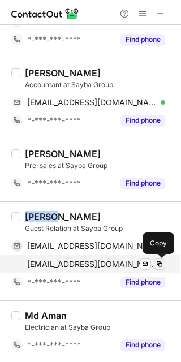
click at [159, 259] on span at bounding box center [159, 263] width 9 height 9
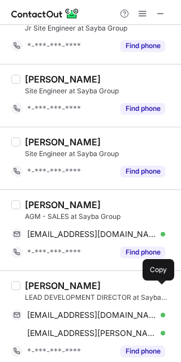
scroll to position [0, 0]
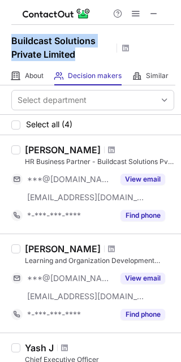
drag, startPoint x: 77, startPoint y: 58, endPoint x: 3, endPoint y: 44, distance: 75.5
click at [3, 44] on div "Buildcast Solutions Private Limited" at bounding box center [90, 46] width 181 height 42
copy h1 "Buildcast Solutions Private Limited"
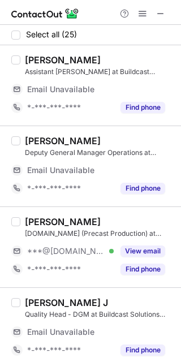
scroll to position [75, 0]
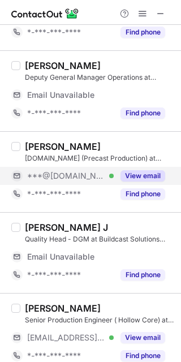
click at [145, 176] on button "View email" at bounding box center [142, 175] width 45 height 11
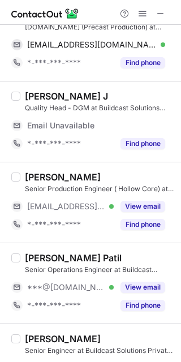
scroll to position [226, 0]
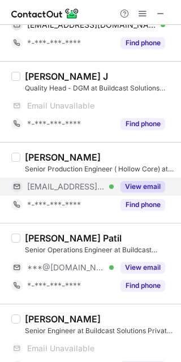
click at [140, 192] on button "View email" at bounding box center [142, 186] width 45 height 11
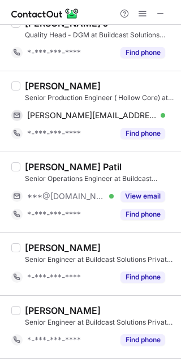
scroll to position [265, 0]
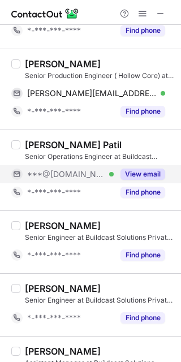
click at [135, 171] on button "View email" at bounding box center [142, 173] width 45 height 11
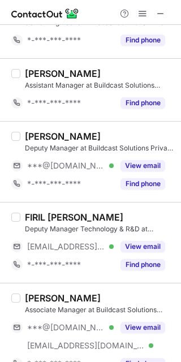
scroll to position [566, 0]
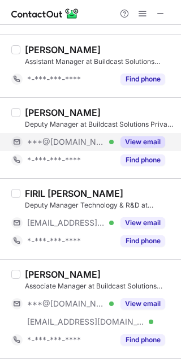
click at [139, 144] on button "View email" at bounding box center [142, 141] width 45 height 11
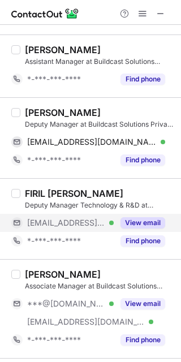
click at [151, 217] on button "View email" at bounding box center [142, 222] width 45 height 11
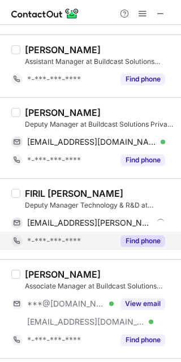
scroll to position [642, 0]
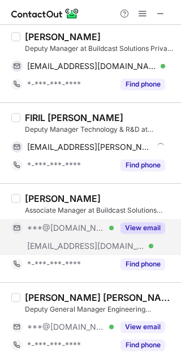
click at [128, 222] on button "View email" at bounding box center [142, 227] width 45 height 11
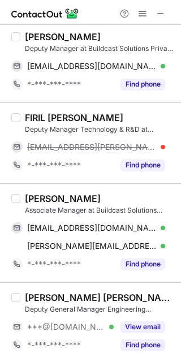
scroll to position [717, 0]
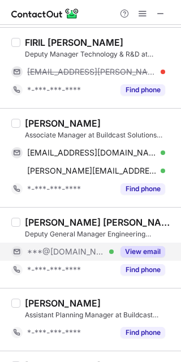
click at [138, 254] on button "View email" at bounding box center [142, 251] width 45 height 11
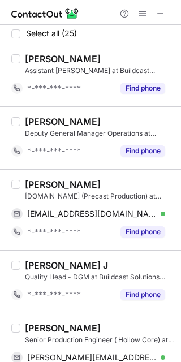
scroll to position [0, 0]
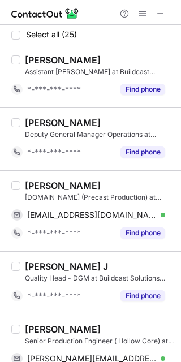
click at [54, 184] on div "Jitendra Pareek" at bounding box center [63, 185] width 76 height 11
copy div "Jitendra"
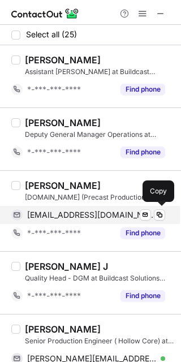
click at [54, 215] on span "jitendrapareek531@gmail.com" at bounding box center [91, 215] width 129 height 10
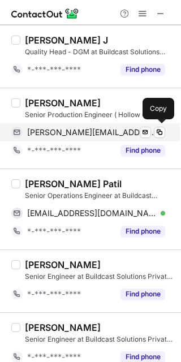
scroll to position [150, 0]
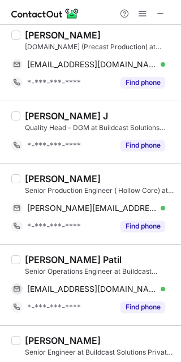
click at [42, 180] on div "Satendra kushwaha" at bounding box center [63, 178] width 76 height 11
copy div "Satendra"
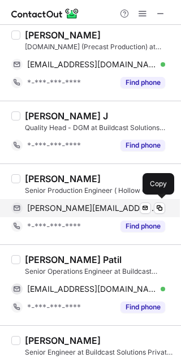
click at [93, 206] on span "satendra.kushwaha@buildcast.in" at bounding box center [91, 208] width 129 height 10
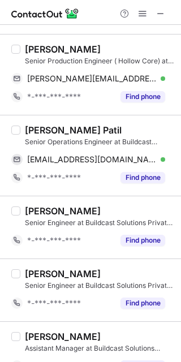
scroll to position [301, 0]
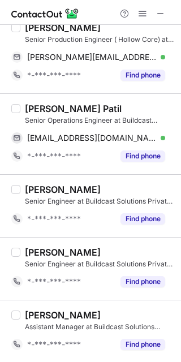
click at [45, 109] on div "Rushikesh Pagar Patil" at bounding box center [73, 108] width 97 height 11
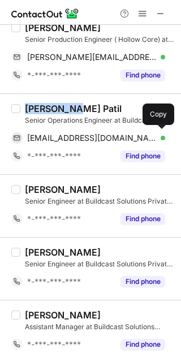
copy div "Rushikesh"
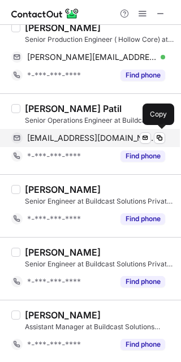
click at [128, 137] on span "rushikeshpagar14@gmail.com" at bounding box center [91, 138] width 129 height 10
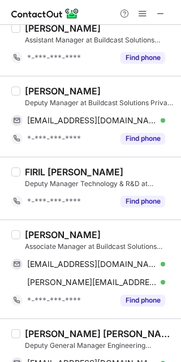
scroll to position [602, 0]
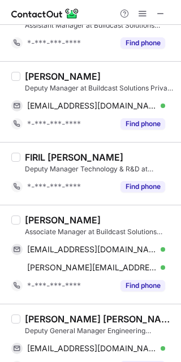
click at [40, 77] on div "Satinath Mondal" at bounding box center [63, 76] width 76 height 11
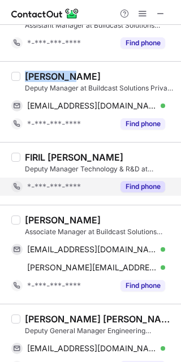
copy div "Satinath"
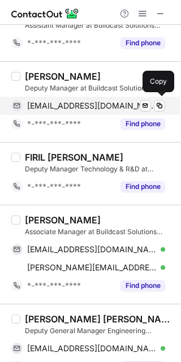
click at [72, 102] on span "satmndl@gmail.com" at bounding box center [91, 106] width 129 height 10
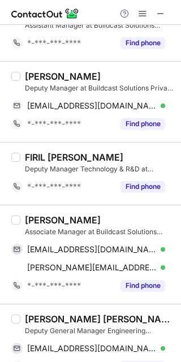
click at [44, 222] on div "Vipin Parashar" at bounding box center [63, 219] width 76 height 11
copy div "Vipin"
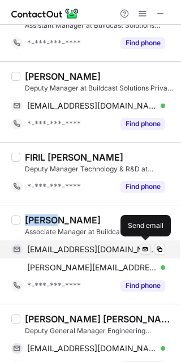
click at [142, 246] on span at bounding box center [145, 249] width 9 height 9
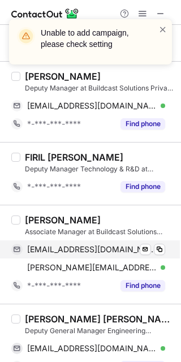
click at [116, 247] on span "vipinparashar10@gmail.com" at bounding box center [91, 249] width 129 height 10
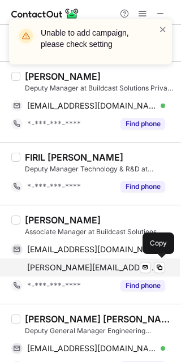
click at [76, 270] on span "vipin.parashar@buildcast.in" at bounding box center [91, 267] width 129 height 10
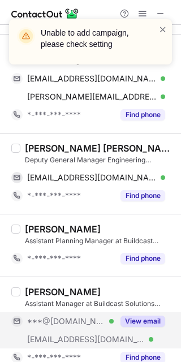
scroll to position [829, 0]
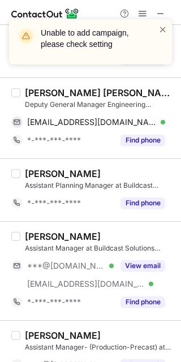
click at [36, 92] on div "Anil Kumar Vishwanathula" at bounding box center [99, 92] width 149 height 11
drag, startPoint x: 36, startPoint y: 92, endPoint x: 49, endPoint y: 100, distance: 15.5
click at [37, 94] on div "Anil Kumar Vishwanathula" at bounding box center [99, 92] width 149 height 11
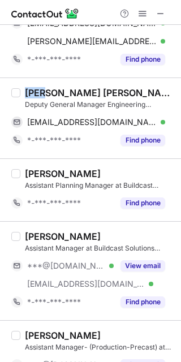
copy div "Anil"
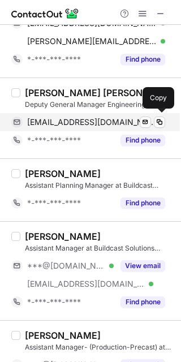
click at [58, 114] on div "anile_v@yahoo.com Verified Send email Copy" at bounding box center [88, 122] width 154 height 18
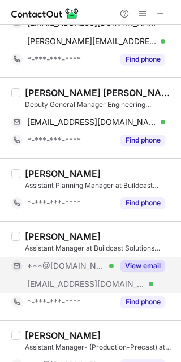
click at [154, 262] on button "View email" at bounding box center [142, 265] width 45 height 11
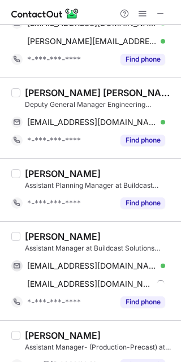
click at [47, 237] on div "Gaurav kumar Aggarwal" at bounding box center [63, 236] width 76 height 11
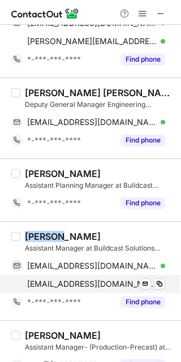
copy div "Gaurav"
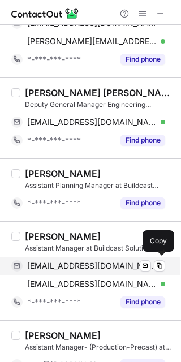
click at [90, 267] on span "aggarwalgaurav036@gmail.com" at bounding box center [91, 266] width 129 height 10
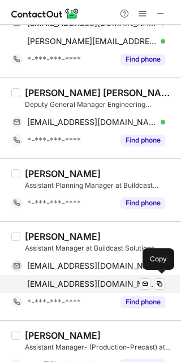
click at [114, 284] on span "gaurav.aggarwal@buildcast.in" at bounding box center [91, 284] width 129 height 10
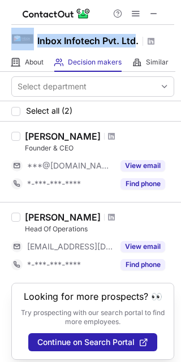
drag, startPoint x: 136, startPoint y: 41, endPoint x: 34, endPoint y: 43, distance: 102.3
click at [34, 43] on div "Inbox Infotech Pvt. Ltd." at bounding box center [90, 39] width 181 height 28
copy div "Inbox Infotech Pvt. Ltd"
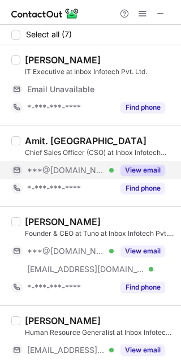
click at [141, 171] on button "View email" at bounding box center [142, 169] width 45 height 11
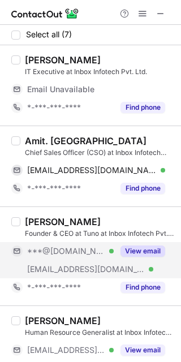
click at [154, 255] on button "View email" at bounding box center [142, 250] width 45 height 11
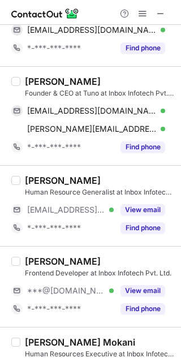
scroll to position [150, 0]
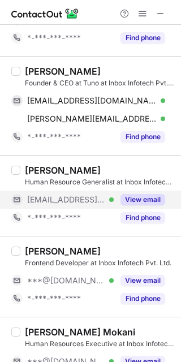
click at [136, 201] on button "View email" at bounding box center [142, 199] width 45 height 11
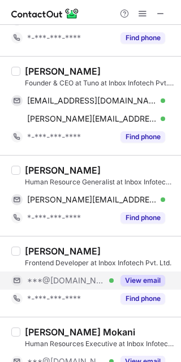
click at [155, 275] on button "View email" at bounding box center [142, 280] width 45 height 11
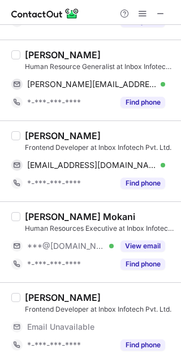
scroll to position [266, 0]
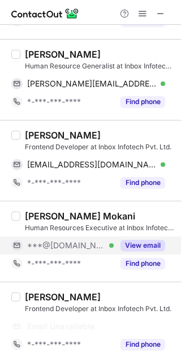
click at [135, 244] on button "View email" at bounding box center [142, 245] width 45 height 11
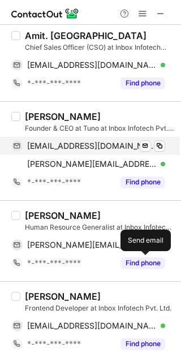
scroll to position [0, 0]
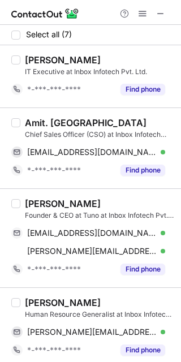
click at [37, 120] on div "Amit. Mishra" at bounding box center [86, 122] width 122 height 11
copy div "Amit"
click at [122, 142] on div "Amit. Mishra Chief Sales Officer (CSO) at Inbox Infotech Pvt. Ltd. amit110291@g…" at bounding box center [97, 148] width 154 height 62
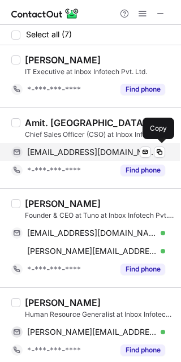
click at [127, 148] on div "amit110291@gmail.com Verified" at bounding box center [96, 152] width 138 height 10
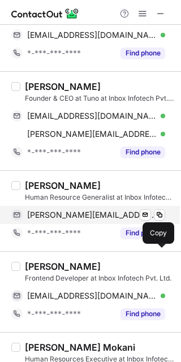
scroll to position [150, 0]
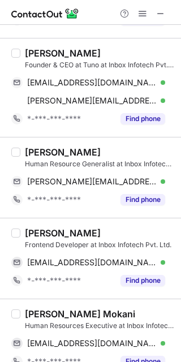
click at [38, 231] on div "Punit Kshatriya" at bounding box center [63, 232] width 76 height 11
copy div "Punit"
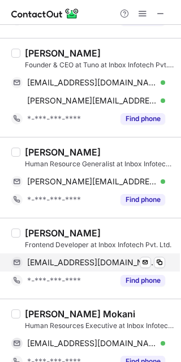
click at [93, 265] on span "punitkshatriya99@gmail.com" at bounding box center [91, 262] width 129 height 10
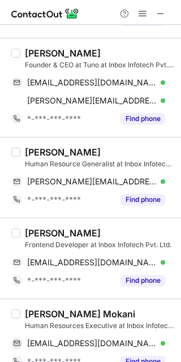
click at [44, 147] on div "Shivani Yadav" at bounding box center [63, 151] width 76 height 11
copy div "Shivani"
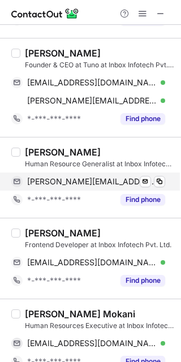
click at [120, 174] on div "shivani.yadav@aloisstaffing.com.au Verified Send email Copy" at bounding box center [88, 181] width 154 height 18
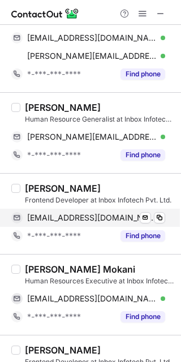
scroll to position [230, 0]
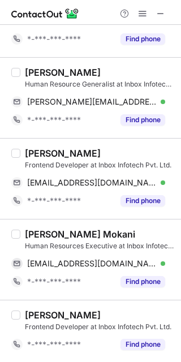
click at [39, 232] on div "Dipali Mokani" at bounding box center [80, 233] width 110 height 11
copy div "Dipali"
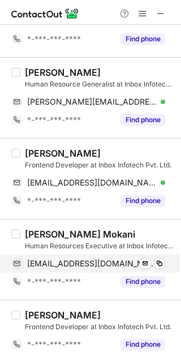
click at [87, 270] on div "dipalimokani2002@gmail.com Verified Send email Copy" at bounding box center [88, 263] width 154 height 18
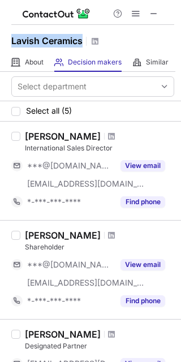
drag, startPoint x: 84, startPoint y: 45, endPoint x: 8, endPoint y: 47, distance: 75.8
click at [8, 47] on div "Lavish Ceramics" at bounding box center [90, 39] width 181 height 28
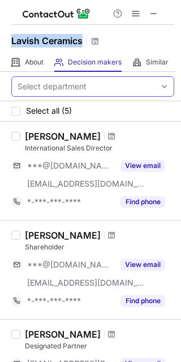
copy h1 "Lavish Ceramics"
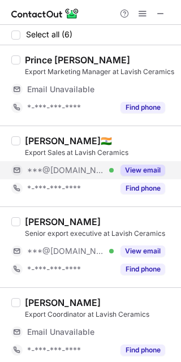
click at [140, 170] on button "View email" at bounding box center [142, 169] width 45 height 11
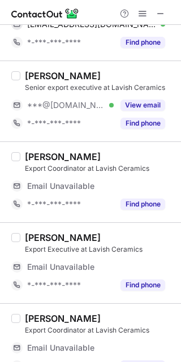
scroll to position [150, 0]
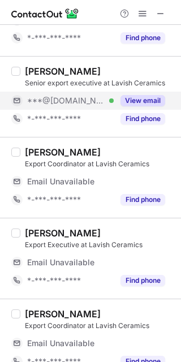
click at [138, 100] on button "View email" at bounding box center [142, 100] width 45 height 11
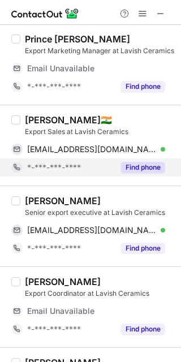
scroll to position [0, 0]
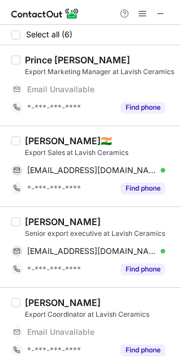
click at [50, 139] on div "[PERSON_NAME]🇮🇳" at bounding box center [68, 140] width 87 height 11
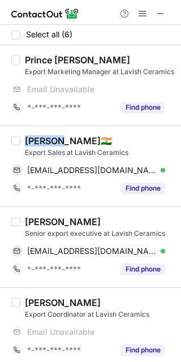
click at [50, 140] on div "[PERSON_NAME]🇮🇳" at bounding box center [68, 140] width 87 height 11
copy div "[PERSON_NAME]"
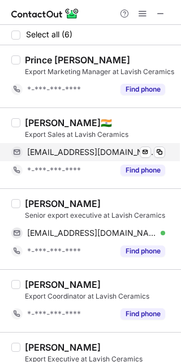
click at [108, 156] on span "[EMAIL_ADDRESS][DOMAIN_NAME]" at bounding box center [91, 152] width 129 height 10
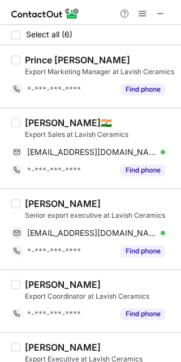
click at [34, 202] on div "[PERSON_NAME]" at bounding box center [63, 203] width 76 height 11
click at [34, 202] on div "zala jay" at bounding box center [63, 203] width 76 height 11
copy div "zala"
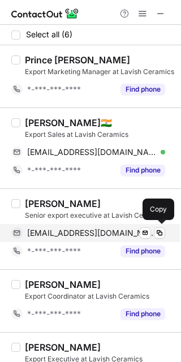
click at [105, 236] on span "zalajay755@gmail.com" at bounding box center [91, 233] width 129 height 10
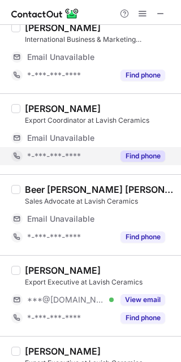
scroll to position [1073, 0]
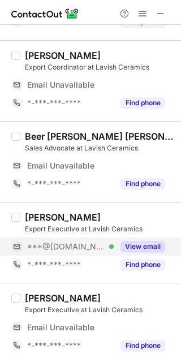
click at [156, 248] on button "View email" at bounding box center [142, 246] width 45 height 11
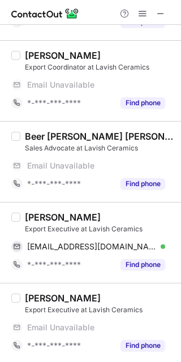
click at [52, 214] on div "PRITESH GAJJER" at bounding box center [63, 216] width 76 height 11
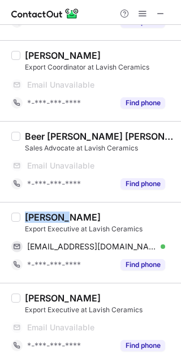
click at [52, 214] on div "PRITESH GAJJER" at bounding box center [63, 216] width 76 height 11
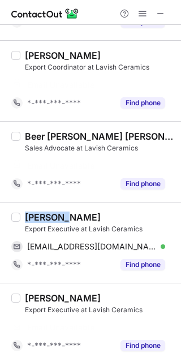
copy div "PRITESH"
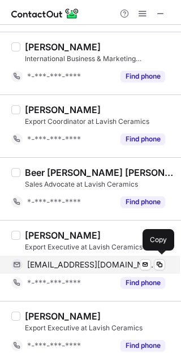
click at [132, 262] on div "priteshmistry51@gmail.com Verified" at bounding box center [96, 264] width 138 height 10
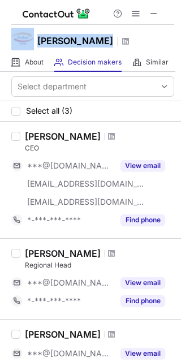
drag, startPoint x: 114, startPoint y: 42, endPoint x: 36, endPoint y: 31, distance: 78.8
click at [36, 31] on div "[PERSON_NAME]" at bounding box center [90, 39] width 181 height 28
copy div "[PERSON_NAME]"
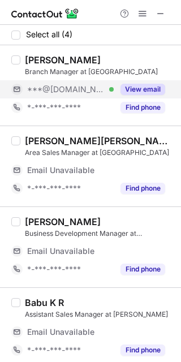
click at [133, 84] on button "View email" at bounding box center [142, 89] width 45 height 11
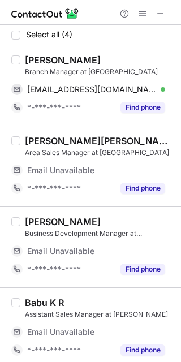
click at [40, 58] on div "[PERSON_NAME]" at bounding box center [63, 59] width 76 height 11
copy div "[PERSON_NAME]"
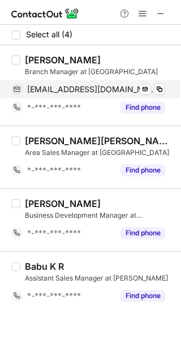
click at [108, 89] on span "[EMAIL_ADDRESS][DOMAIN_NAME]" at bounding box center [91, 89] width 129 height 10
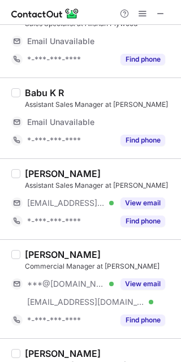
scroll to position [527, 0]
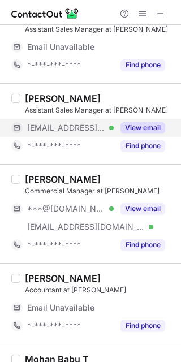
click at [142, 122] on button "View email" at bounding box center [142, 127] width 45 height 11
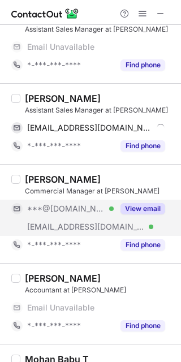
click at [137, 201] on div "View email" at bounding box center [139, 209] width 51 height 18
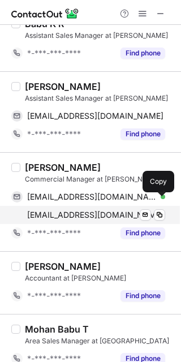
scroll to position [444, 0]
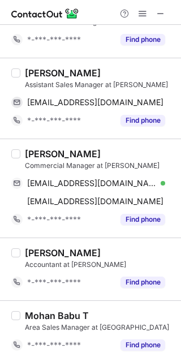
click at [52, 152] on div "[PERSON_NAME]" at bounding box center [63, 153] width 76 height 11
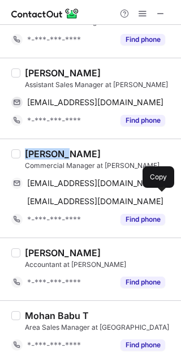
copy div "Praveen"
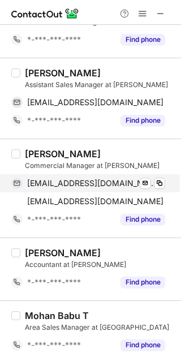
click at [121, 184] on span "[EMAIL_ADDRESS][DOMAIN_NAME]" at bounding box center [91, 183] width 129 height 10
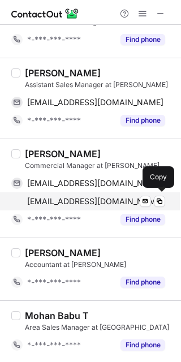
click at [96, 193] on div "[EMAIL_ADDRESS][DOMAIN_NAME] Send email Copy" at bounding box center [88, 201] width 154 height 18
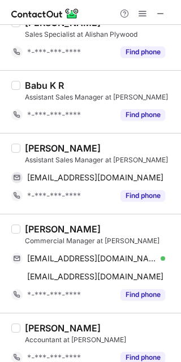
scroll to position [294, 0]
